Goal: Use online tool/utility: Utilize a website feature to perform a specific function

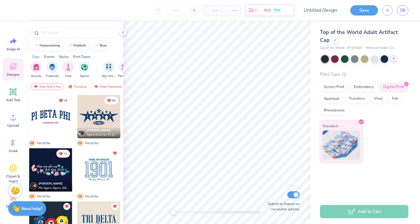
click at [394, 58] on icon at bounding box center [394, 58] width 5 height 5
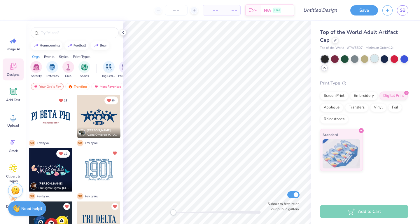
click at [372, 60] on div at bounding box center [375, 59] width 8 height 8
click at [374, 60] on div at bounding box center [375, 59] width 8 height 8
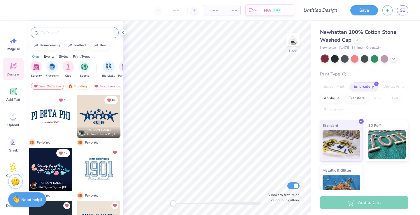
click at [64, 33] on input "text" at bounding box center [77, 33] width 75 height 6
type input "american flag"
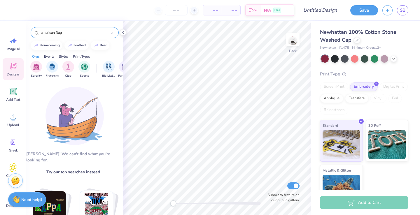
click at [16, 184] on img at bounding box center [15, 181] width 9 height 9
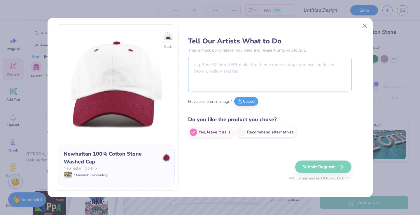
click at [250, 67] on textarea at bounding box center [270, 74] width 164 height 33
click at [368, 28] on button "Close" at bounding box center [364, 25] width 11 height 11
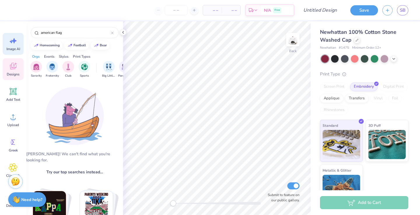
click at [11, 45] on icon at bounding box center [13, 40] width 9 height 9
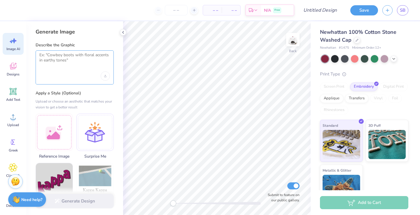
click at [59, 62] on textarea at bounding box center [74, 60] width 71 height 15
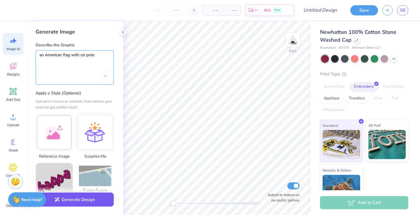
type textarea "an American flag with no pole"
click at [80, 202] on button "Generate Design" at bounding box center [75, 200] width 78 height 14
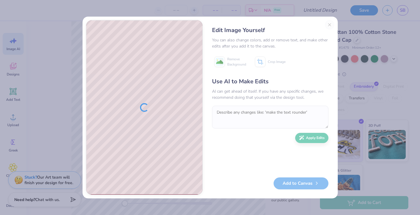
click at [179, 115] on div at bounding box center [144, 107] width 116 height 175
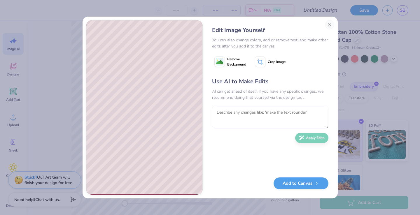
click at [248, 113] on textarea at bounding box center [270, 117] width 116 height 23
click at [220, 60] on image at bounding box center [219, 62] width 7 height 7
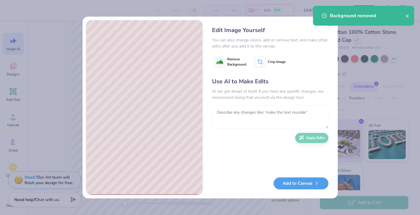
click at [262, 114] on textarea at bounding box center [270, 117] width 116 height 23
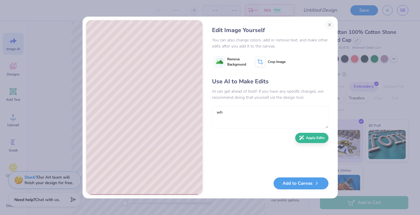
type textarea "w"
type textarea "and the stripes please"
click at [316, 137] on button "Apply Edits" at bounding box center [311, 137] width 33 height 10
click at [253, 118] on textarea at bounding box center [270, 117] width 116 height 23
type textarea "take the bottom half off"
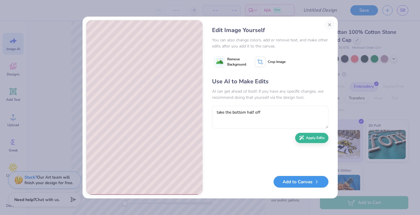
click at [311, 180] on button "Add to Canvas" at bounding box center [301, 182] width 55 height 12
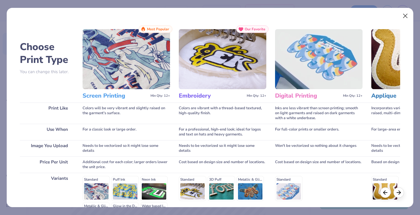
click at [406, 14] on button "Close" at bounding box center [405, 16] width 11 height 11
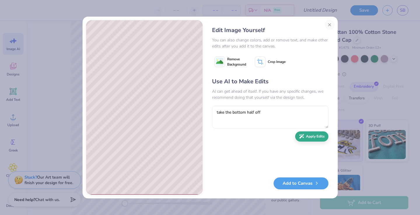
click at [308, 136] on button "Apply Edits" at bounding box center [311, 137] width 33 height 10
click at [329, 22] on button "Close" at bounding box center [329, 24] width 9 height 9
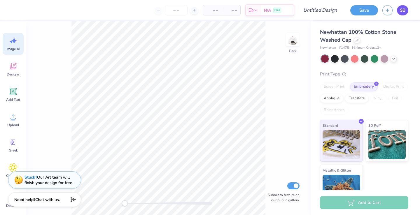
click at [403, 12] on span "SB" at bounding box center [403, 10] width 6 height 7
